Goal: Find specific page/section: Find specific page/section

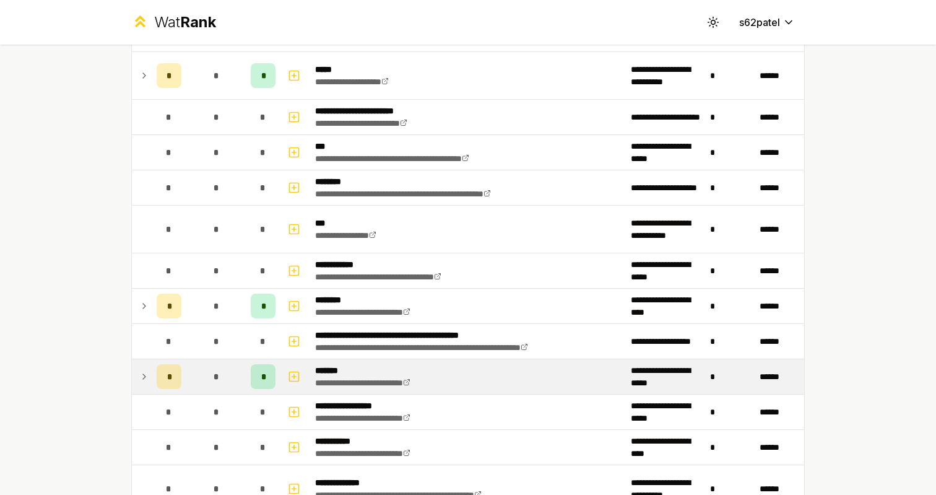
scroll to position [544, 0]
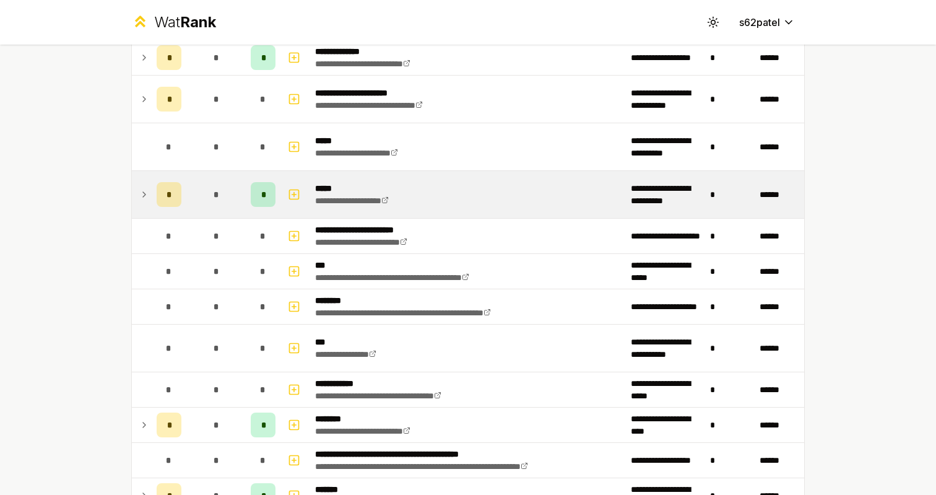
click at [190, 203] on td "*" at bounding box center [215, 194] width 59 height 47
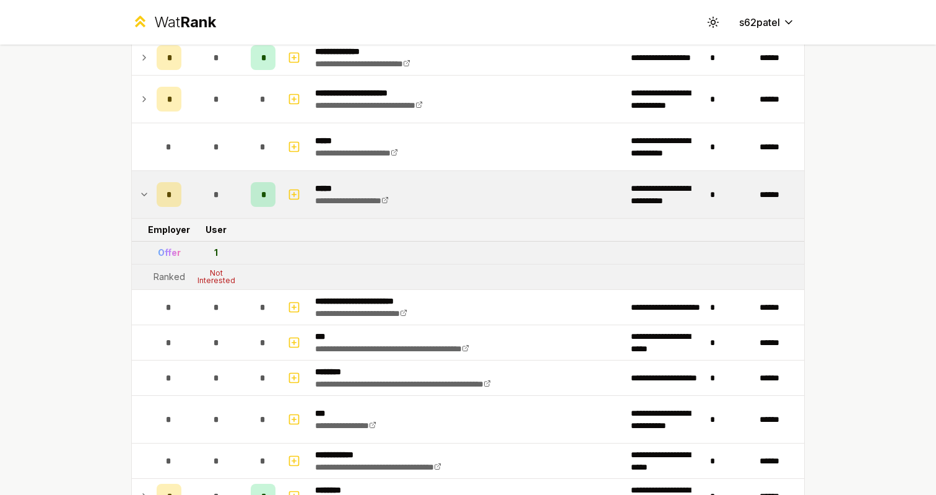
click at [190, 203] on td "*" at bounding box center [215, 194] width 59 height 47
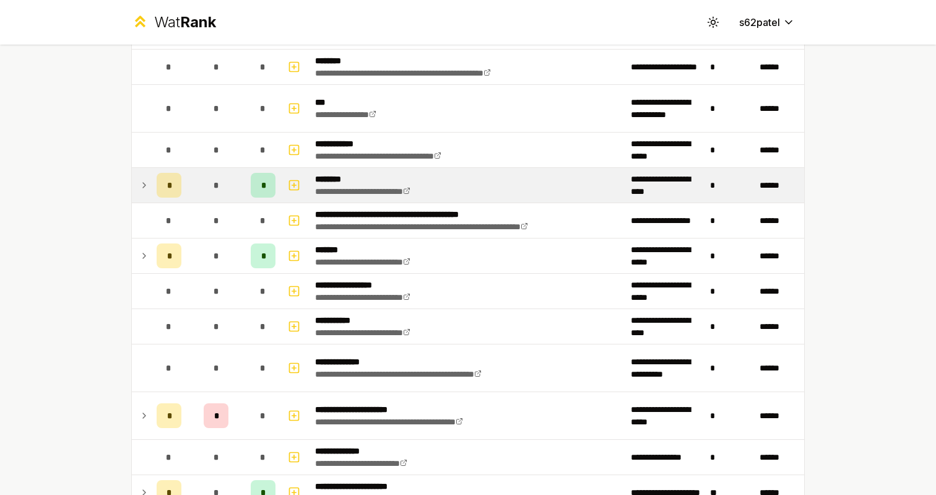
scroll to position [891, 0]
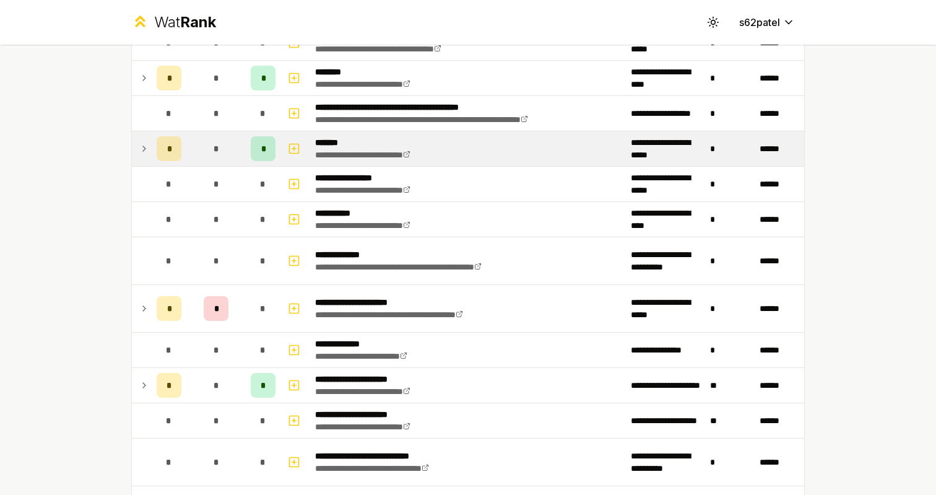
click at [210, 139] on div "*" at bounding box center [216, 148] width 25 height 25
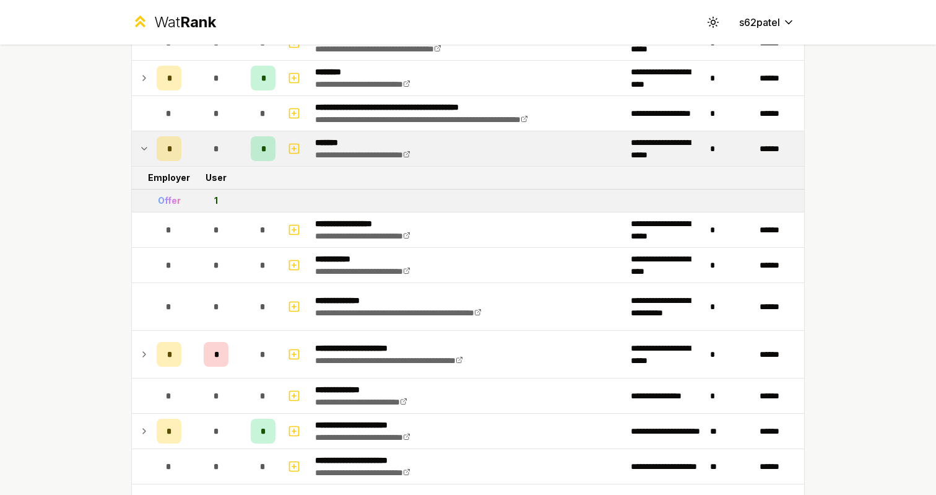
click at [211, 139] on div "*" at bounding box center [216, 148] width 25 height 25
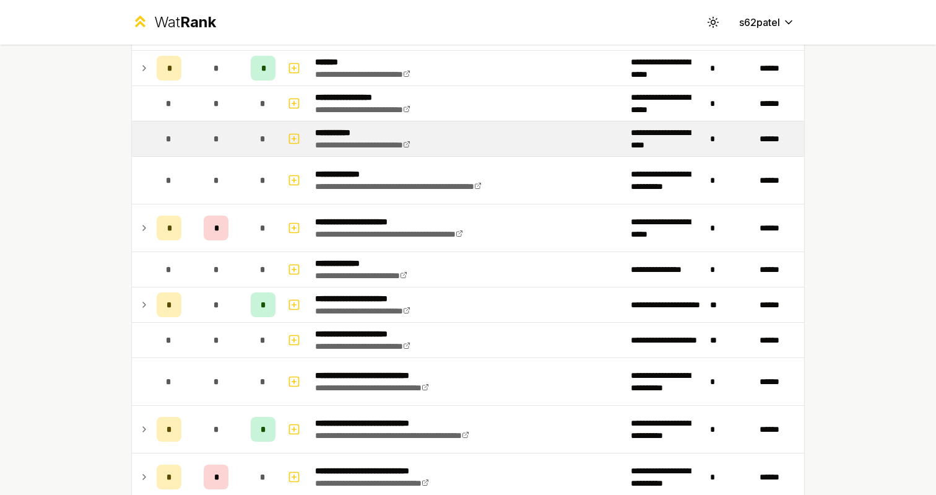
scroll to position [1042, 0]
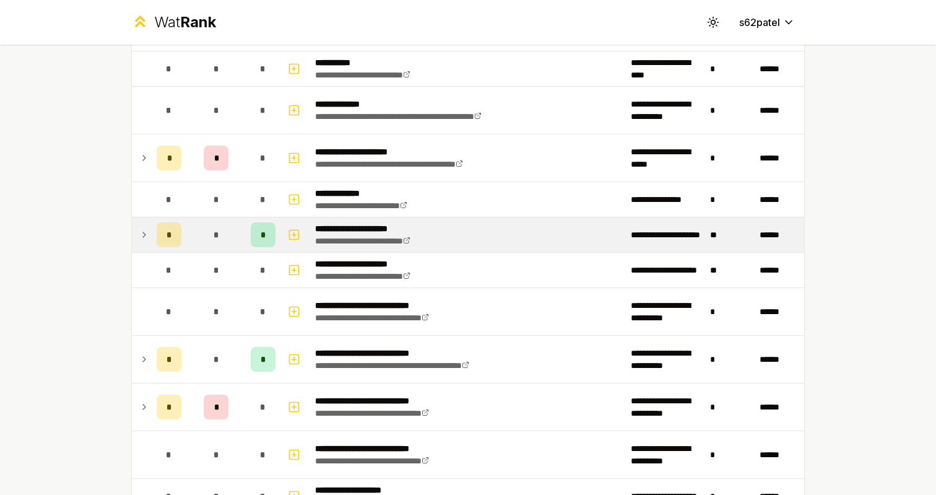
click at [218, 227] on div "*" at bounding box center [216, 234] width 25 height 25
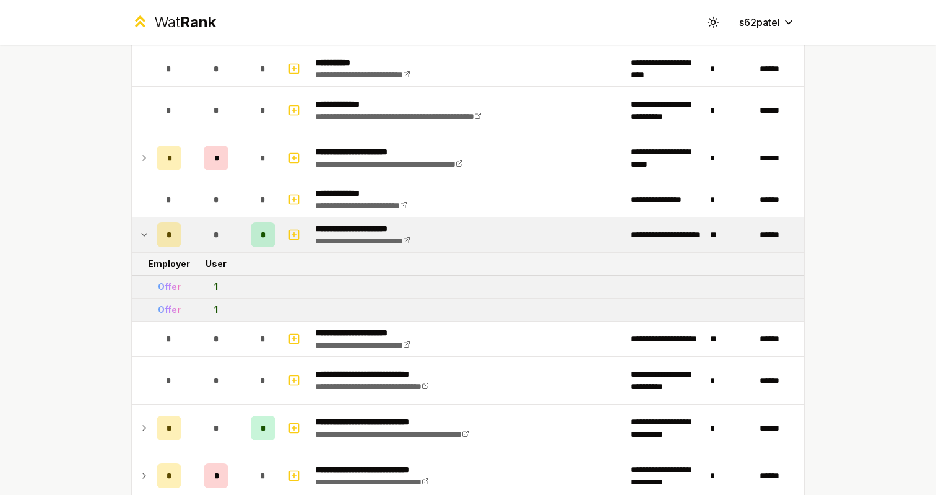
click at [219, 227] on div "*" at bounding box center [216, 234] width 25 height 25
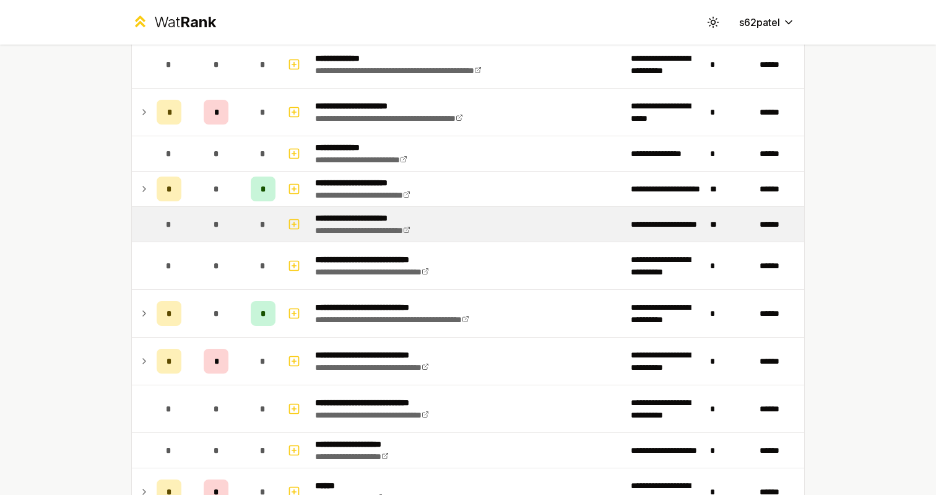
scroll to position [1154, 0]
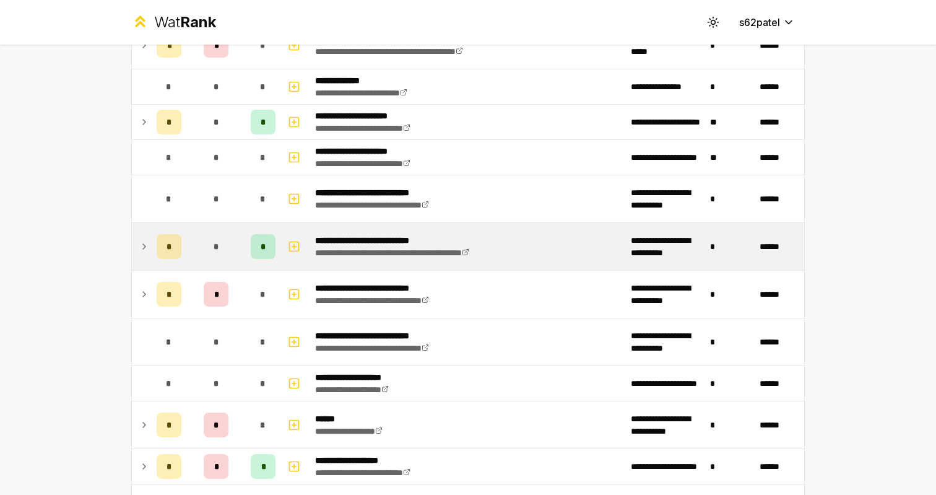
click at [215, 261] on td "*" at bounding box center [215, 246] width 59 height 47
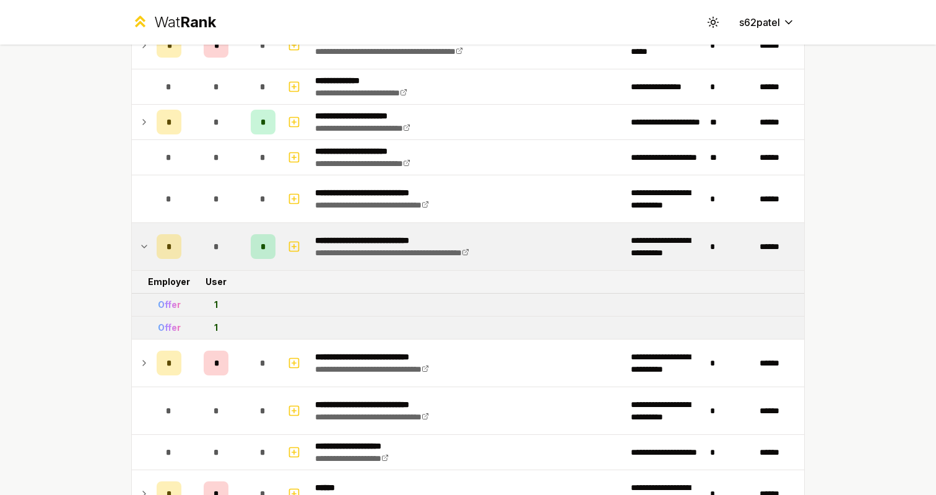
click at [215, 261] on td "*" at bounding box center [215, 246] width 59 height 47
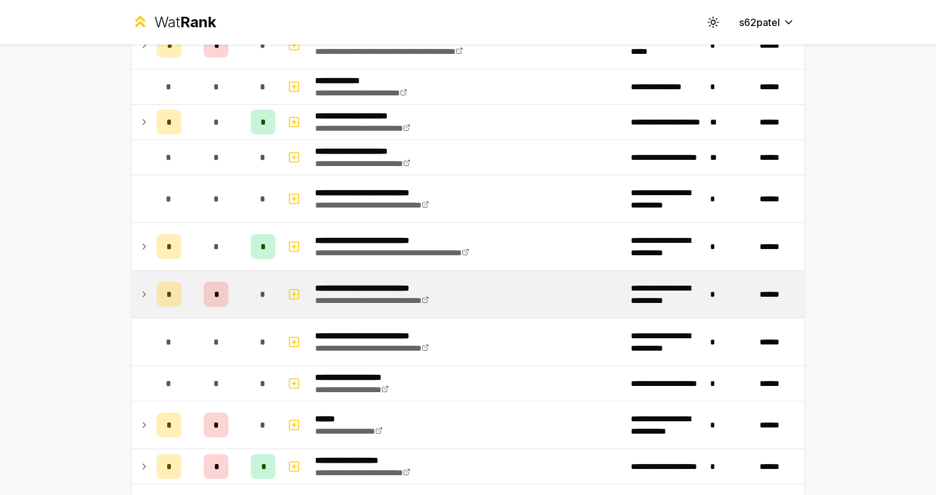
click at [215, 313] on td "*" at bounding box center [215, 294] width 59 height 47
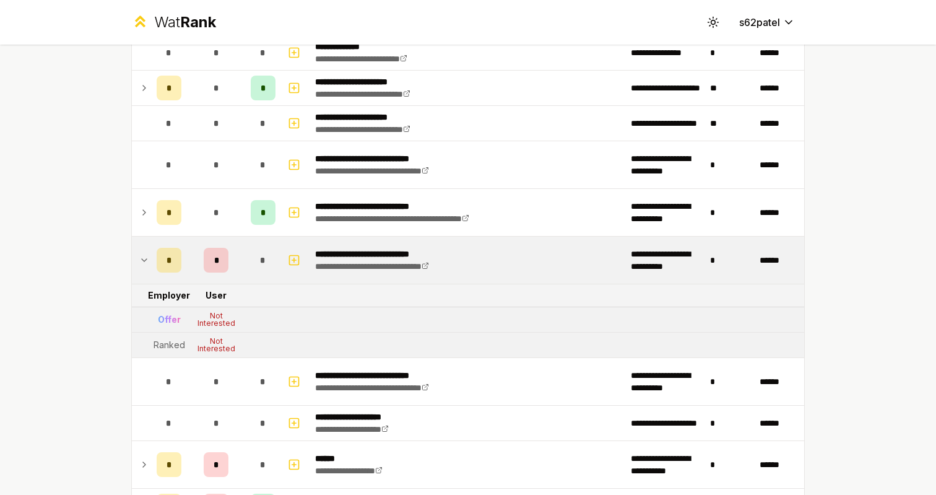
click at [207, 275] on td "*" at bounding box center [215, 260] width 59 height 47
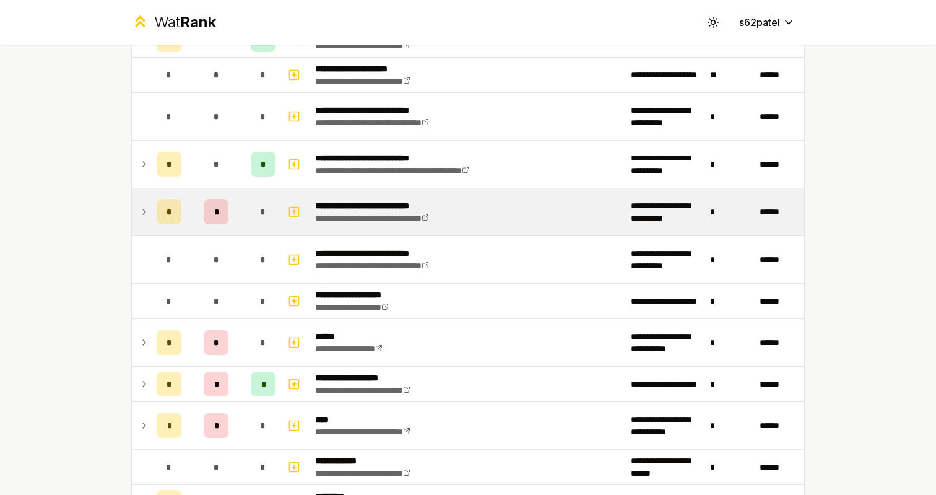
scroll to position [1255, 0]
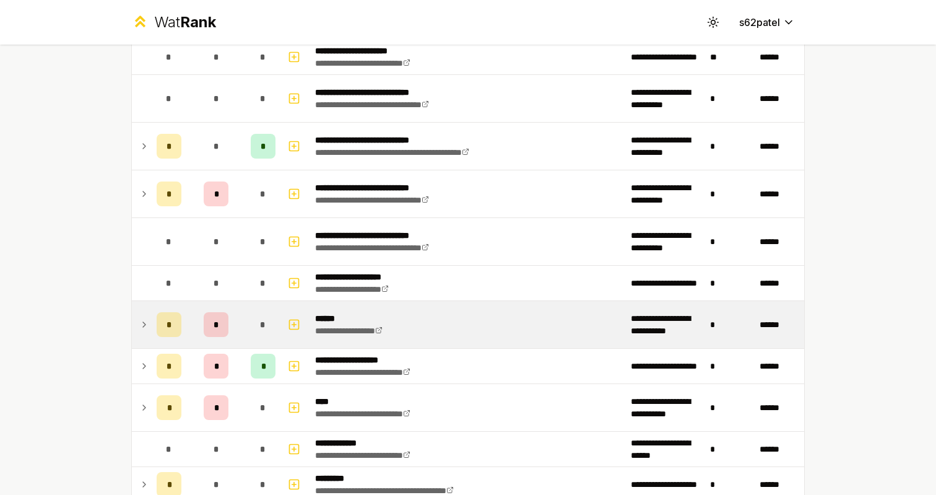
click at [209, 321] on div "*" at bounding box center [216, 324] width 25 height 25
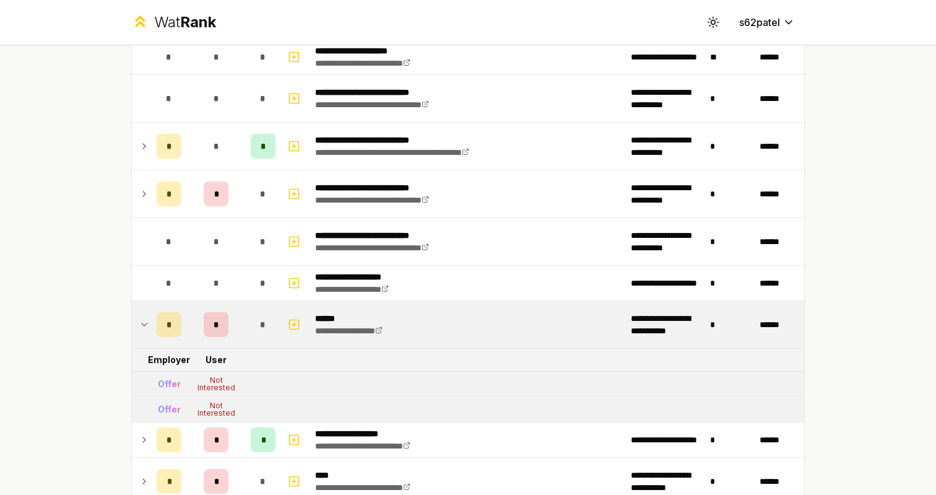
click at [209, 321] on div "*" at bounding box center [216, 324] width 25 height 25
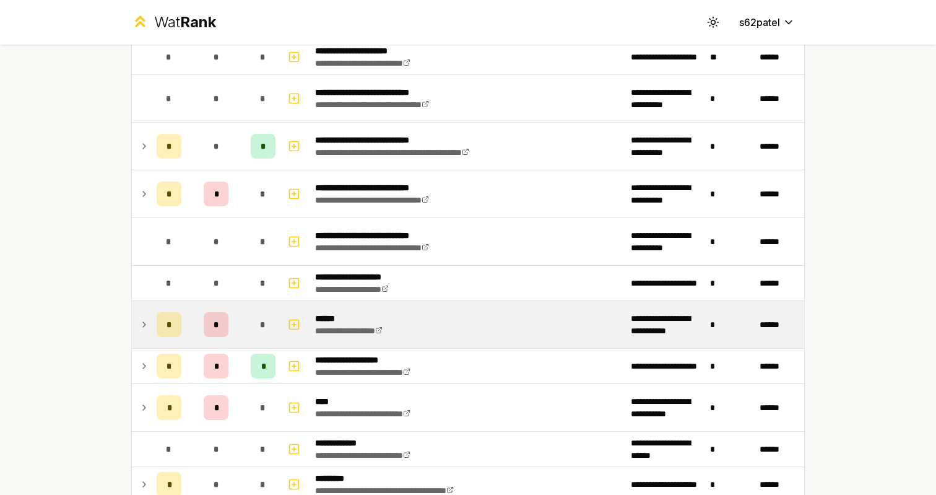
scroll to position [1297, 0]
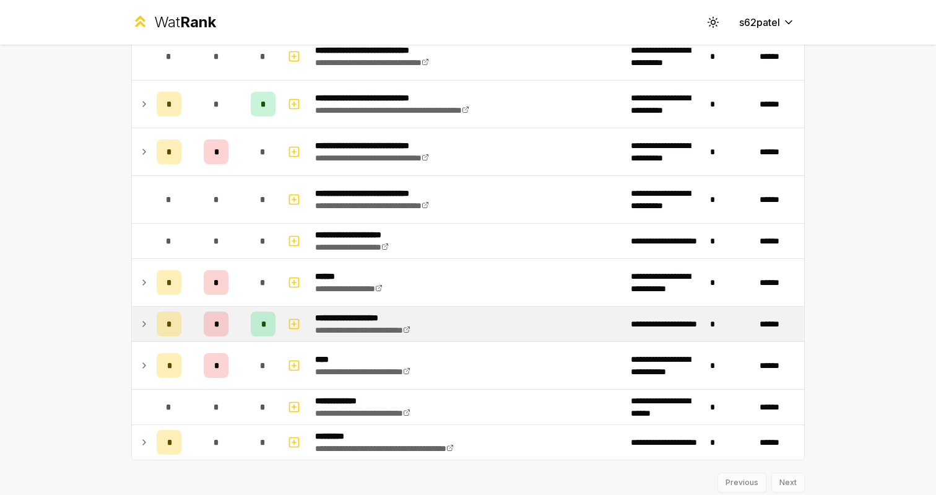
click at [209, 321] on div "*" at bounding box center [216, 324] width 25 height 25
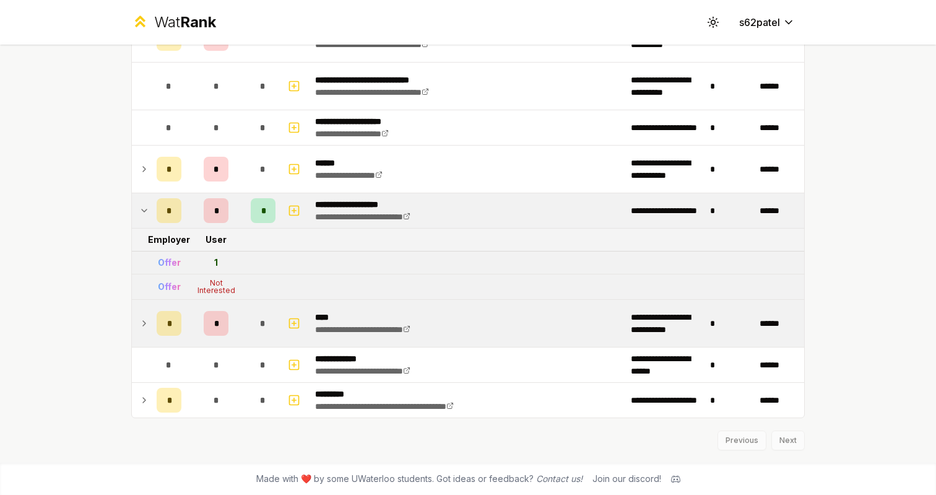
scroll to position [1410, 0]
